Goal: Navigation & Orientation: Go to known website

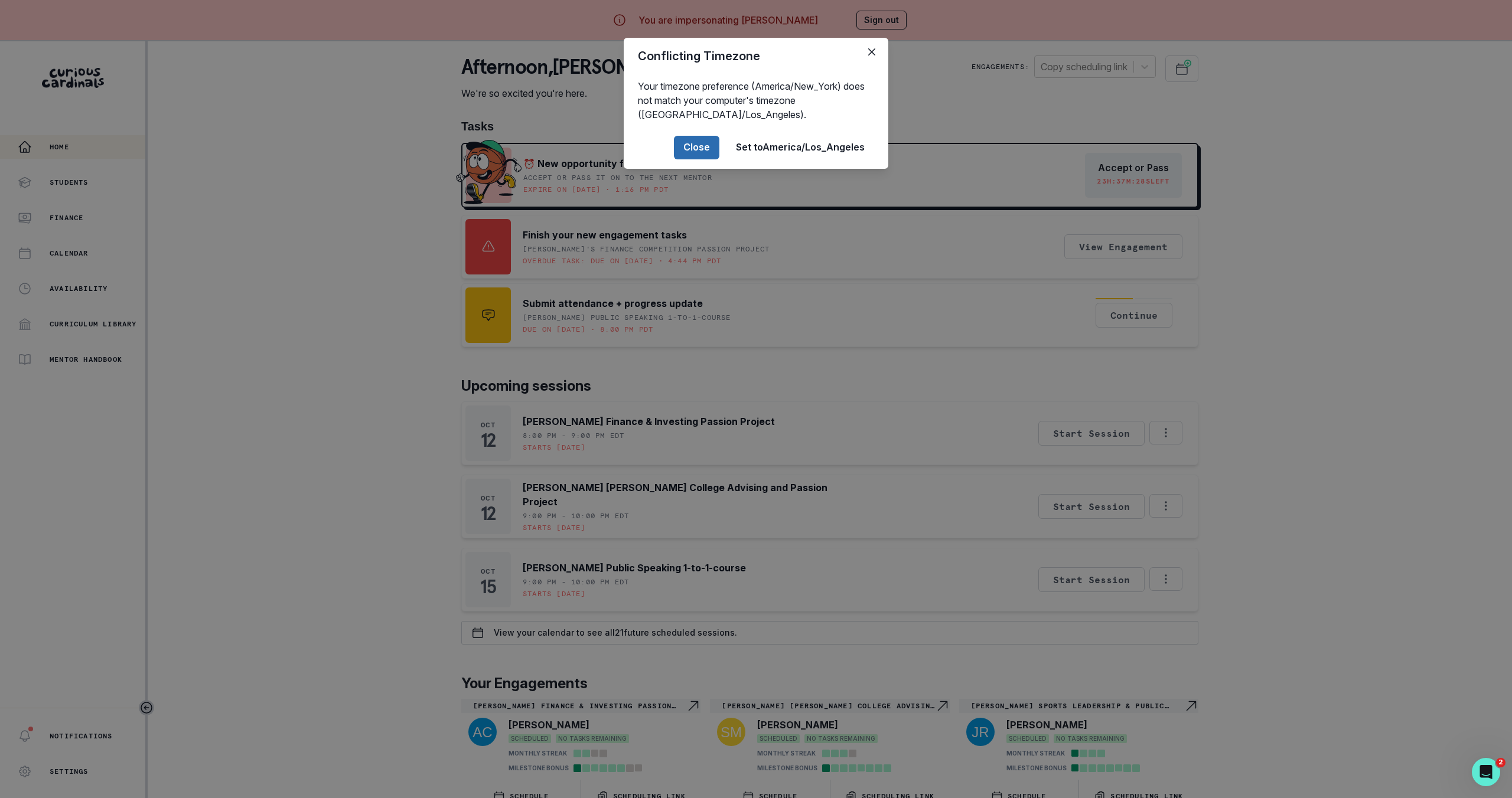
click at [697, 141] on button "Close" at bounding box center [697, 148] width 46 height 24
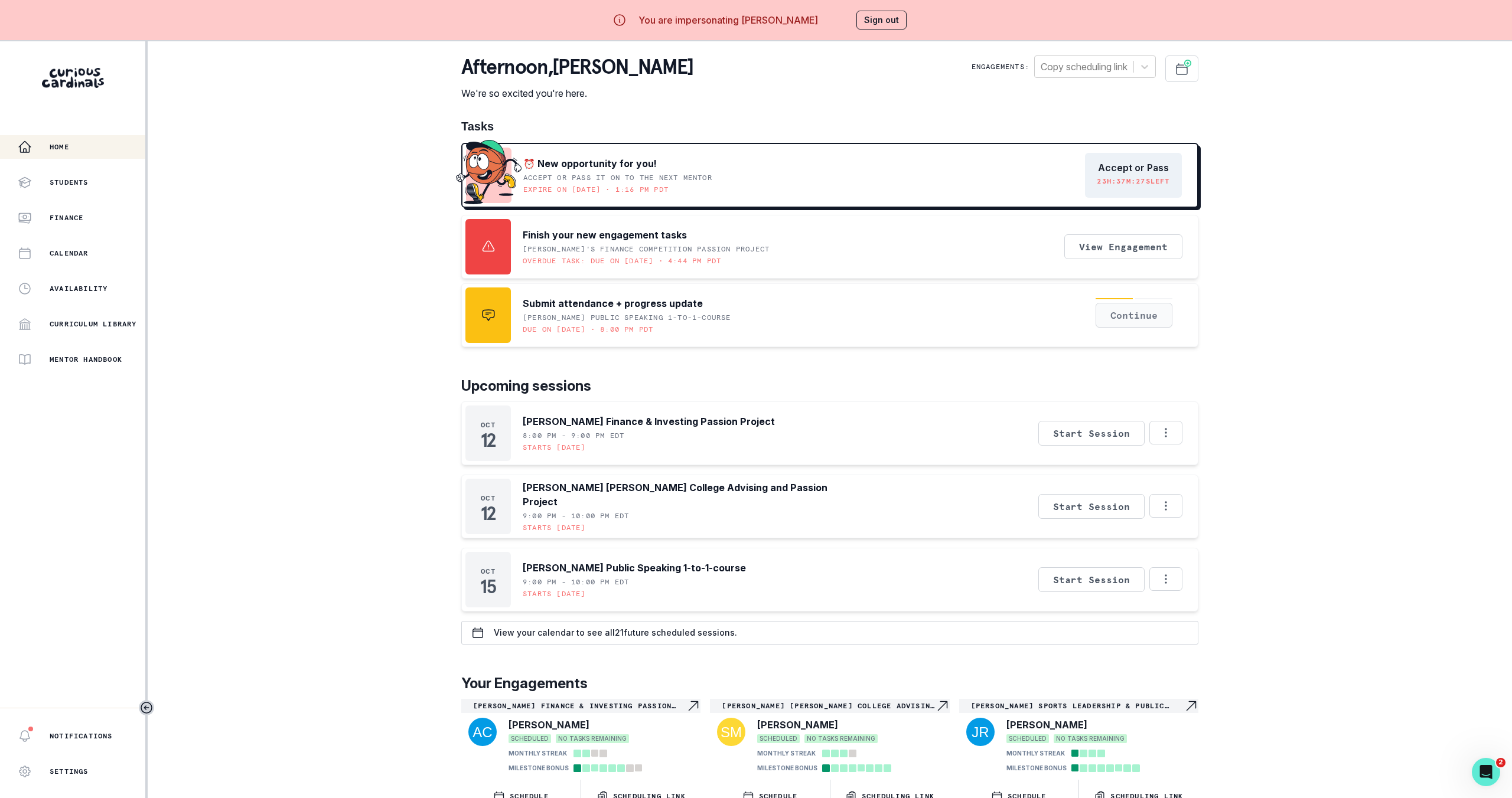
click at [1154, 324] on button "Continue" at bounding box center [1133, 315] width 77 height 25
click at [898, 11] on button "Sign out" at bounding box center [881, 19] width 50 height 19
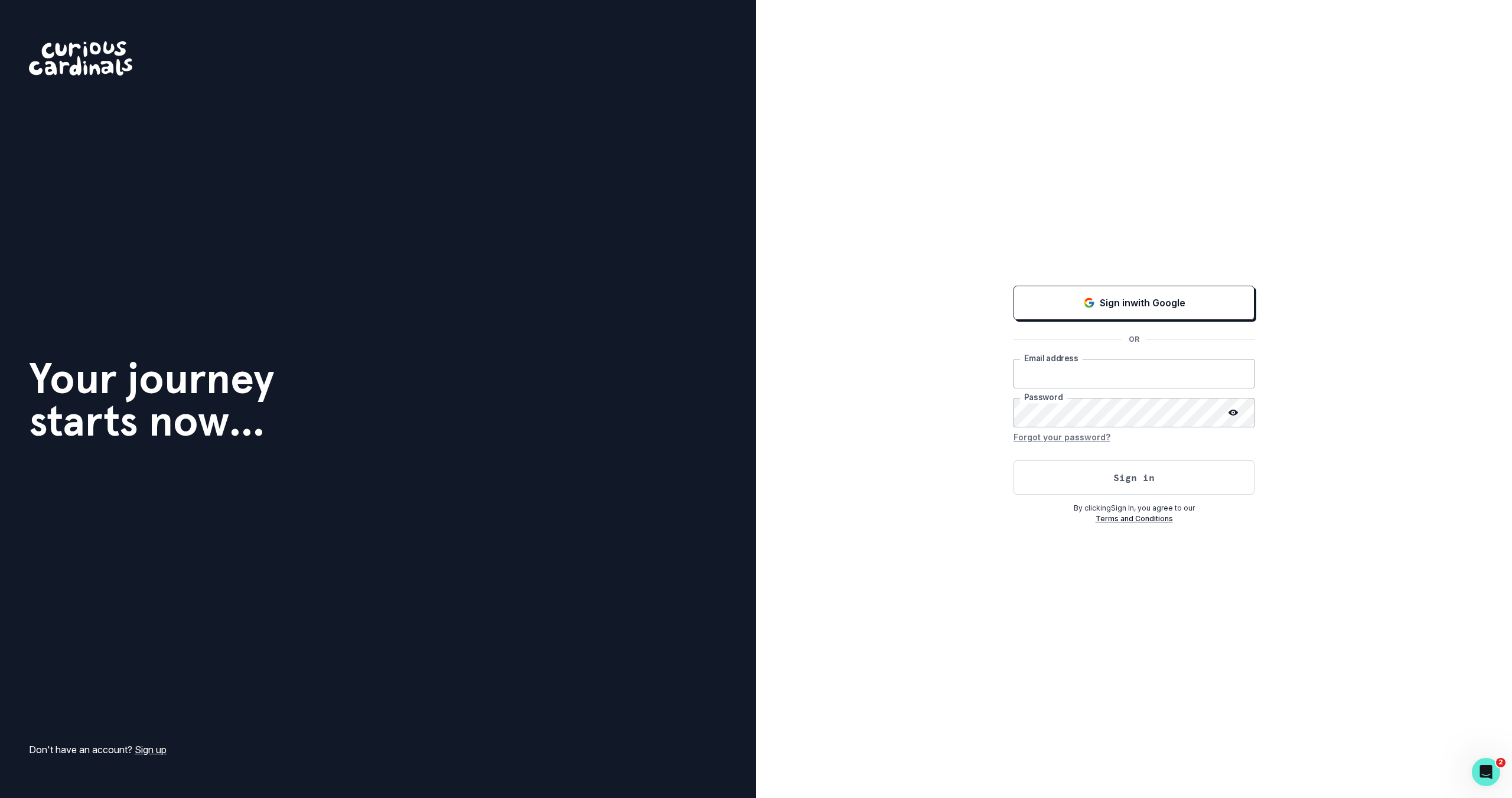
type input "[EMAIL_ADDRESS][DOMAIN_NAME]"
click at [1070, 310] on button "Sign in with Google" at bounding box center [1134, 303] width 241 height 34
